Goal: Find specific page/section: Find specific page/section

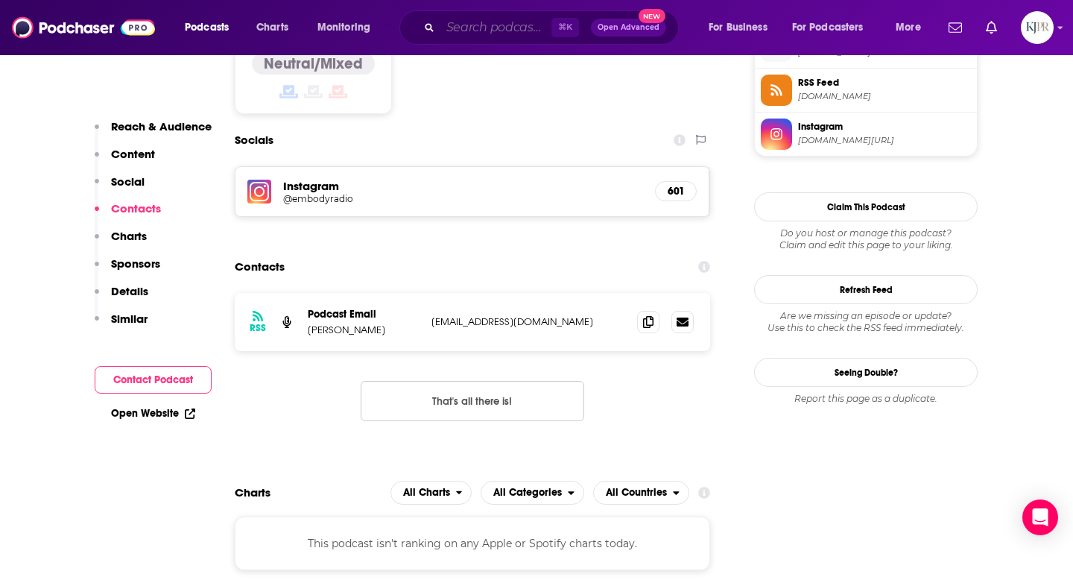
click at [462, 26] on input "Search podcasts, credits, & more..." at bounding box center [495, 28] width 111 height 24
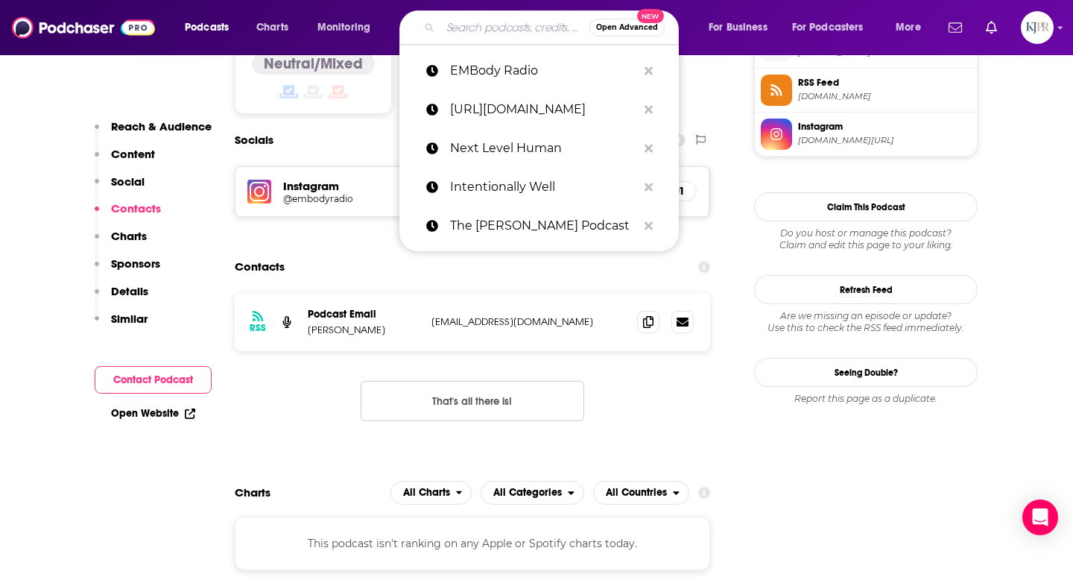
paste input "My Worst Investment Ever"
type input "My Worst Investment Ever"
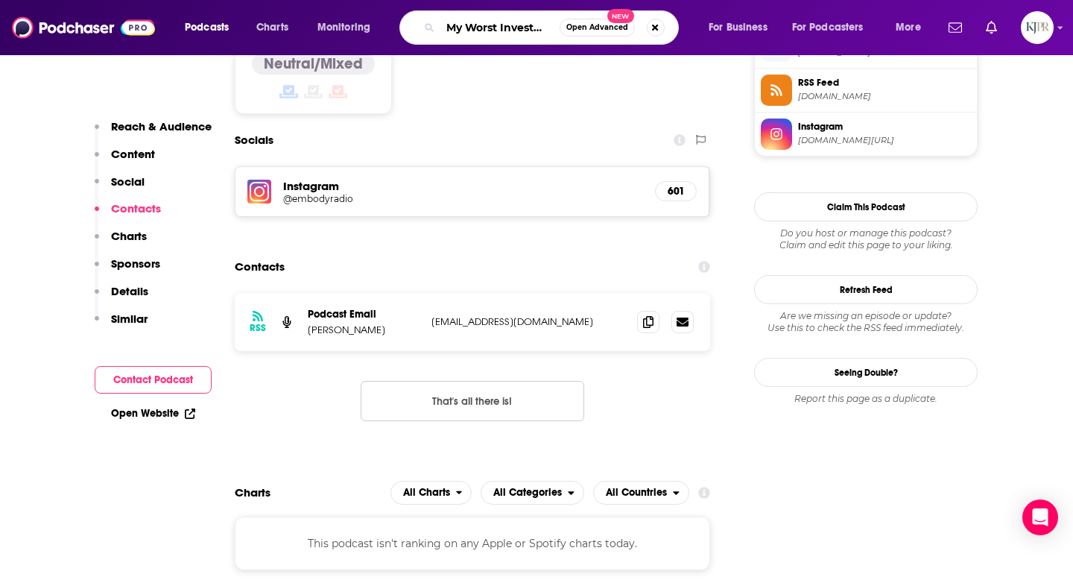
scroll to position [0, 39]
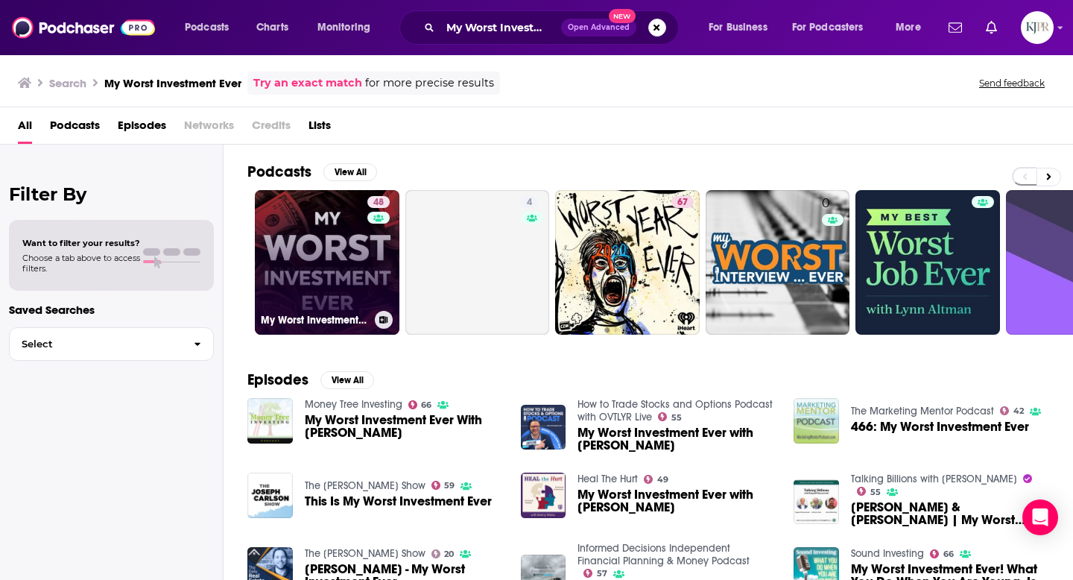
click at [342, 270] on link "48 My Worst Investment Ever Podcast" at bounding box center [327, 262] width 145 height 145
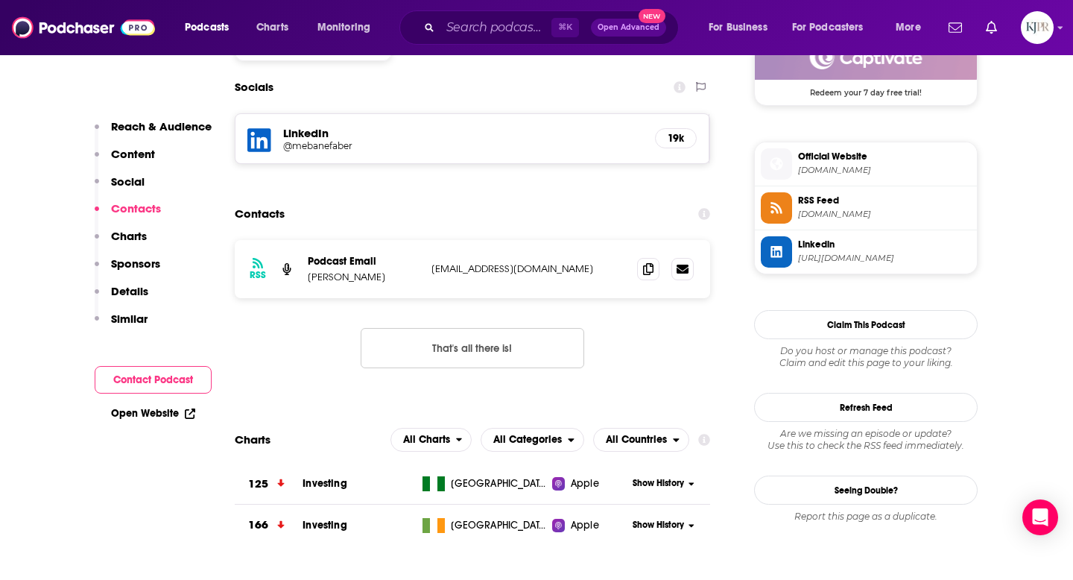
scroll to position [1256, 0]
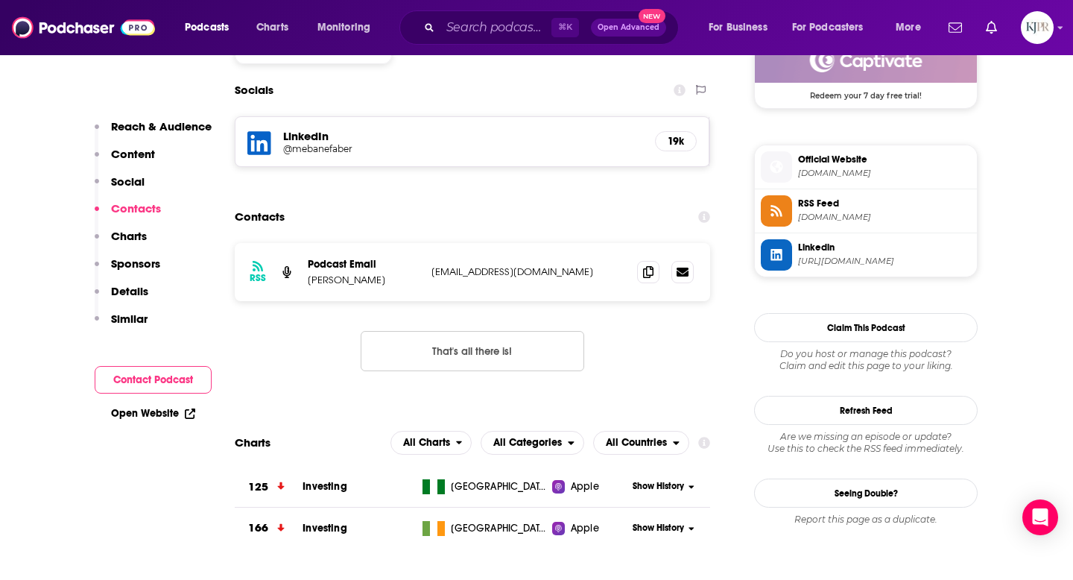
click at [323, 143] on h5 "@mebanefaber" at bounding box center [402, 148] width 238 height 11
